Goal: Check status: Check status

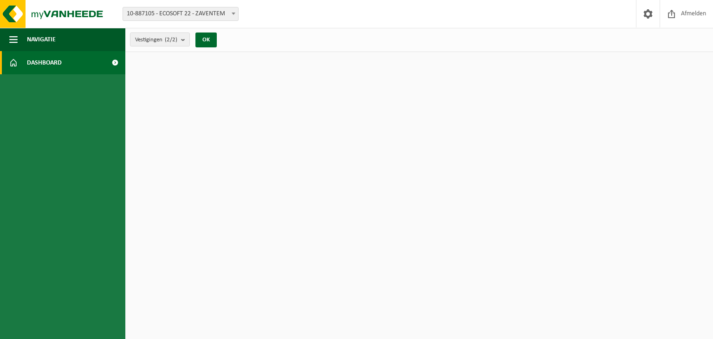
click at [114, 63] on span at bounding box center [114, 62] width 21 height 23
click at [184, 40] on b "submit" at bounding box center [185, 39] width 8 height 13
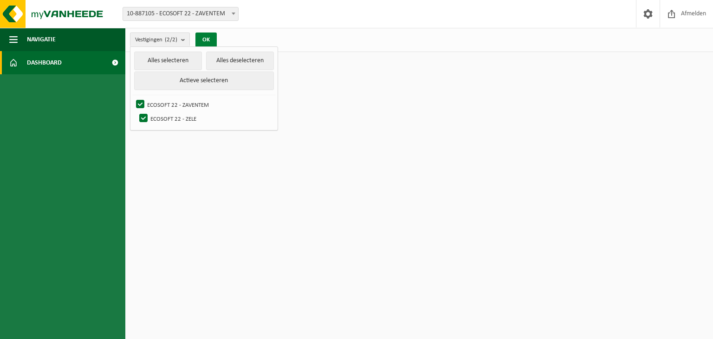
click at [208, 36] on button "OK" at bounding box center [205, 39] width 21 height 15
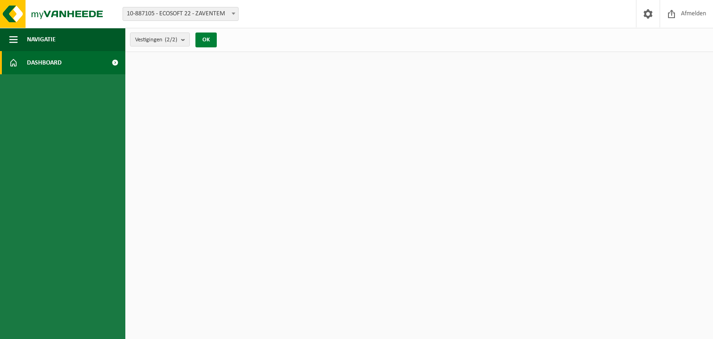
click at [206, 40] on button "OK" at bounding box center [205, 39] width 21 height 15
click at [234, 13] on b at bounding box center [234, 14] width 4 height 2
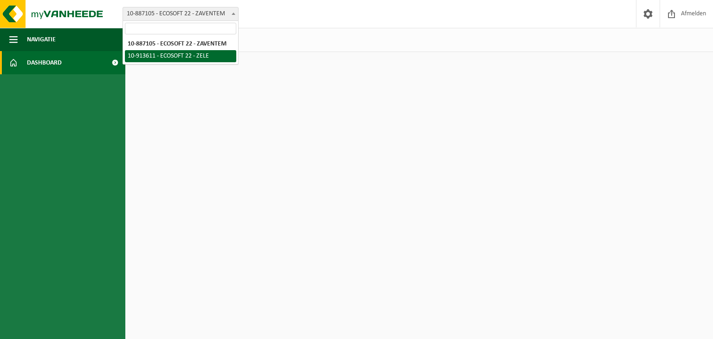
select select "126186"
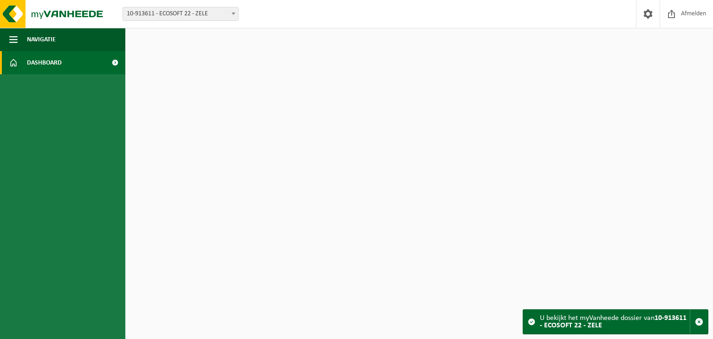
click at [629, 320] on div "U bekijkt het myVanheede dossier van 10-913611 - ECOSOFT 22 - ZELE" at bounding box center [615, 322] width 150 height 24
click at [561, 324] on strong "10-913611 - ECOSOFT 22 - ZELE" at bounding box center [613, 321] width 147 height 15
click at [552, 323] on strong "10-913611 - ECOSOFT 22 - ZELE" at bounding box center [613, 321] width 147 height 15
drag, startPoint x: 540, startPoint y: 320, endPoint x: 687, endPoint y: 317, distance: 146.7
click at [686, 317] on strong "10-913611 - ECOSOFT 22 - ZELE" at bounding box center [613, 321] width 147 height 15
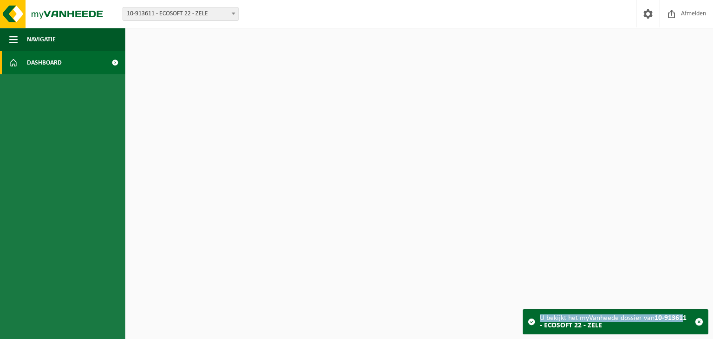
copy div "U bekijkt het myVanheede dossier van 10-91361"
click at [698, 324] on span "button" at bounding box center [699, 321] width 8 height 8
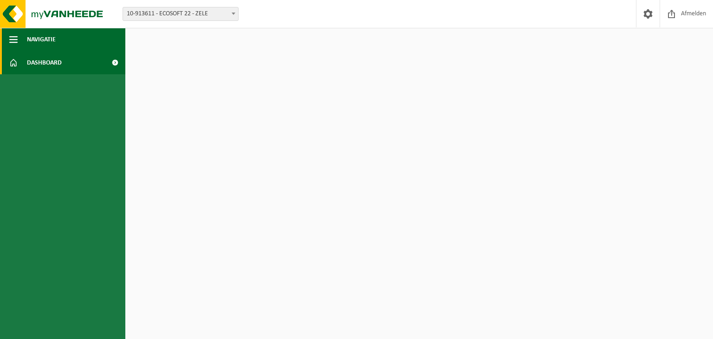
click at [45, 39] on span "Navigatie" at bounding box center [41, 39] width 29 height 23
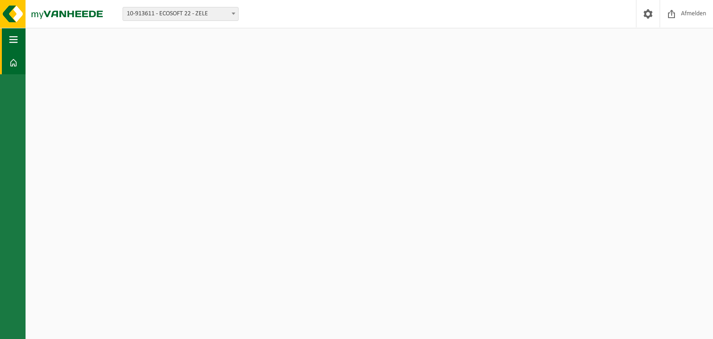
click at [15, 41] on span "button" at bounding box center [13, 39] width 8 height 23
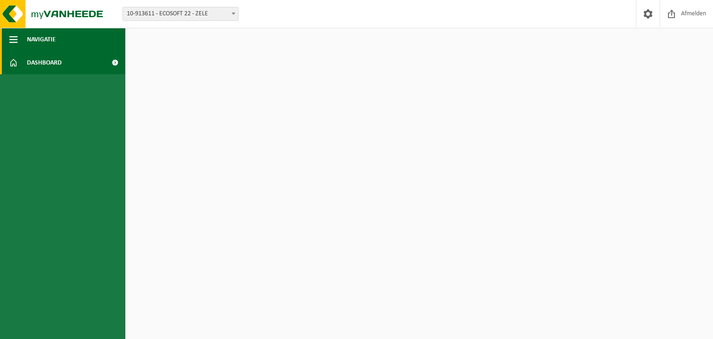
click at [12, 38] on span "button" at bounding box center [13, 39] width 8 height 23
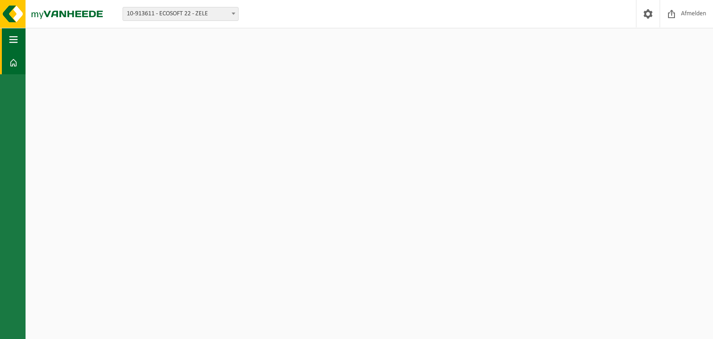
click at [12, 38] on span "button" at bounding box center [13, 39] width 8 height 23
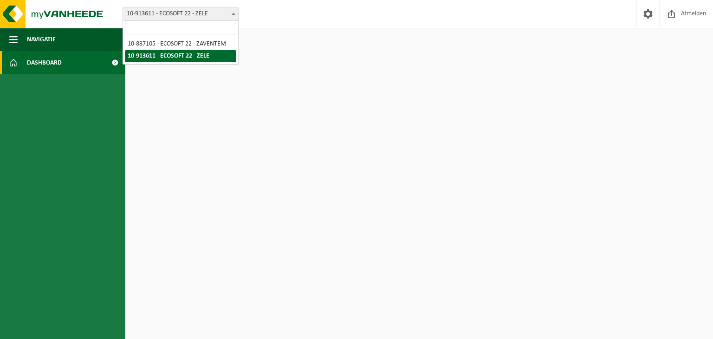
click at [232, 13] on b at bounding box center [234, 14] width 4 height 2
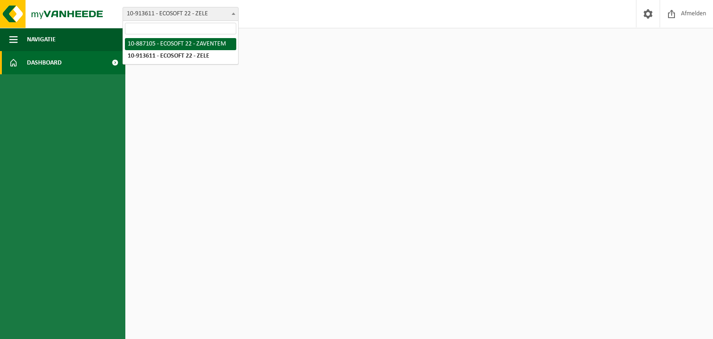
select select "114231"
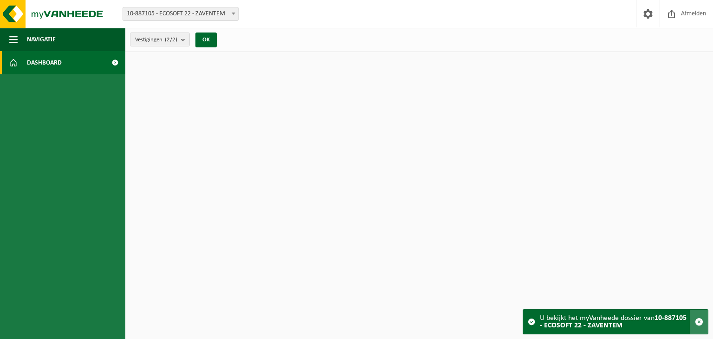
click at [700, 323] on span "button" at bounding box center [699, 321] width 8 height 8
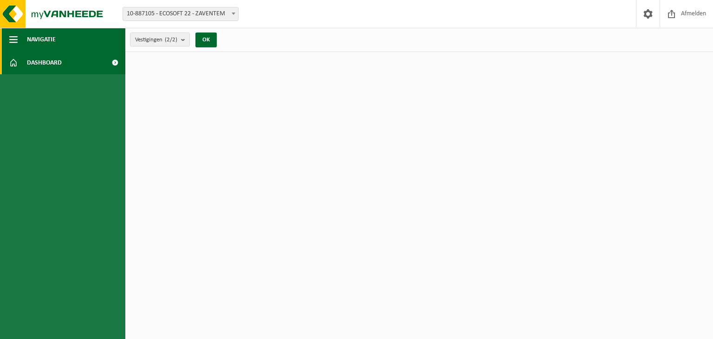
click at [16, 41] on span "button" at bounding box center [13, 39] width 8 height 23
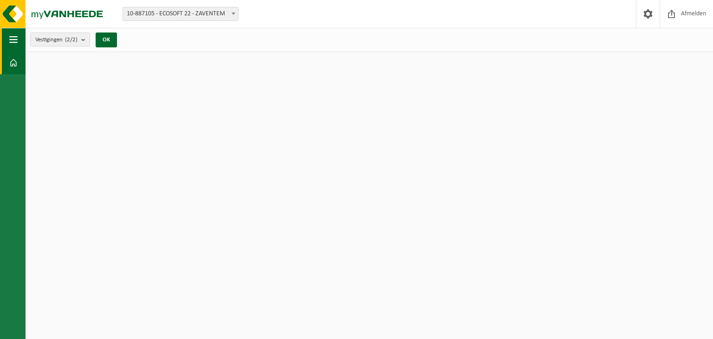
click at [16, 41] on span "button" at bounding box center [13, 39] width 8 height 23
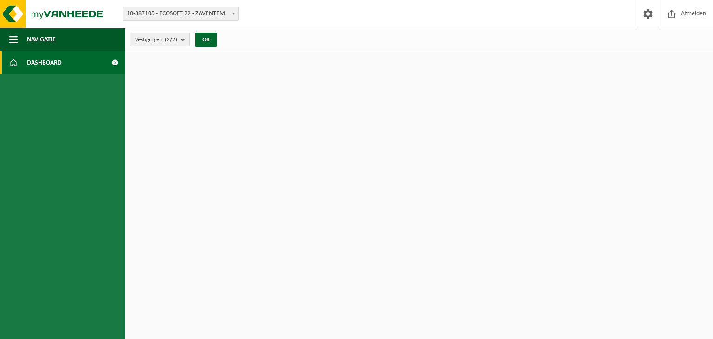
click at [115, 62] on span at bounding box center [114, 62] width 21 height 23
click at [49, 64] on span "Dashboard" at bounding box center [44, 62] width 35 height 23
click at [11, 64] on span at bounding box center [13, 62] width 8 height 23
